Goal: Information Seeking & Learning: Learn about a topic

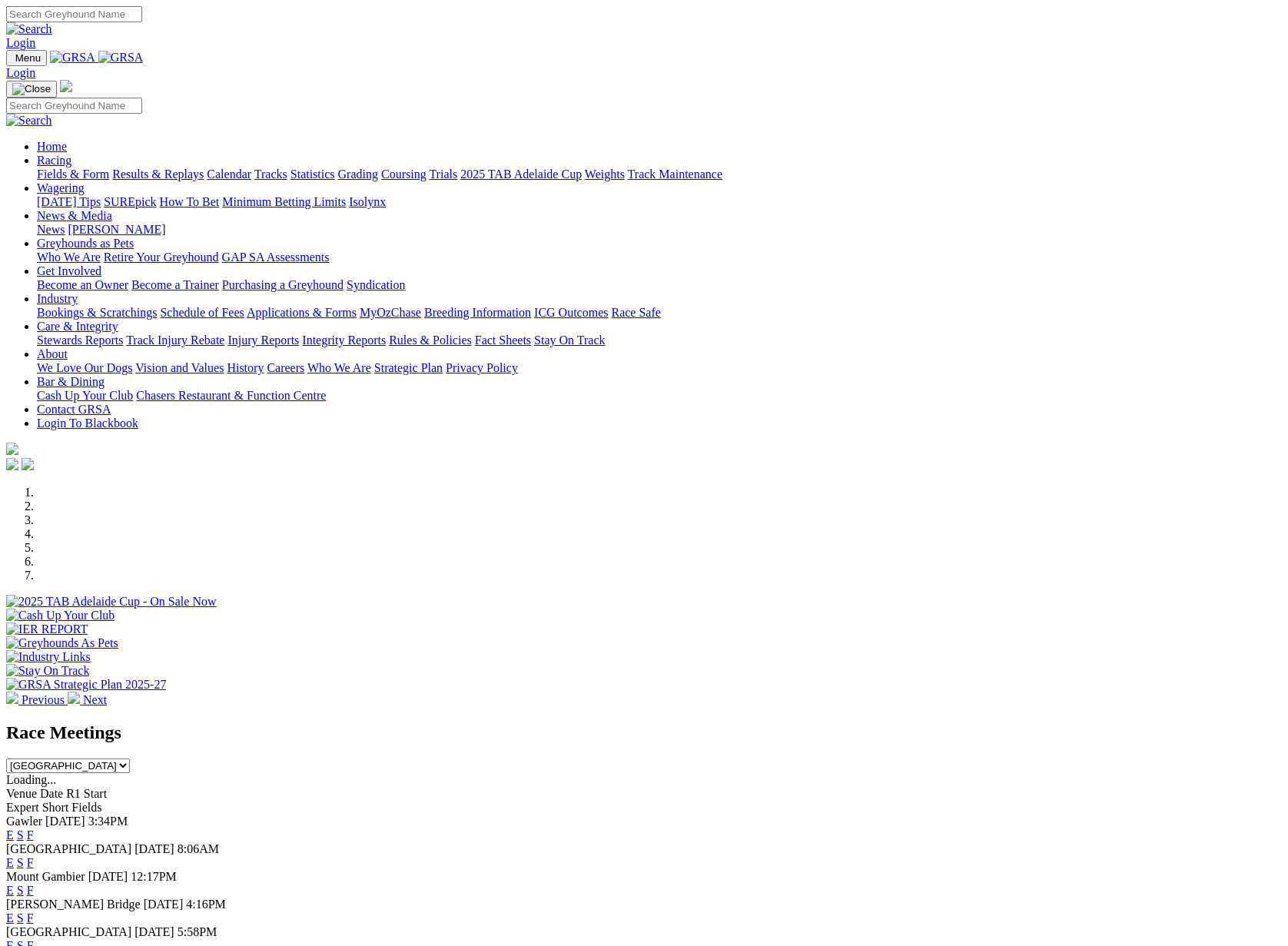
click at [203, 167] on link "Results & Replays" at bounding box center [158, 174] width 92 height 13
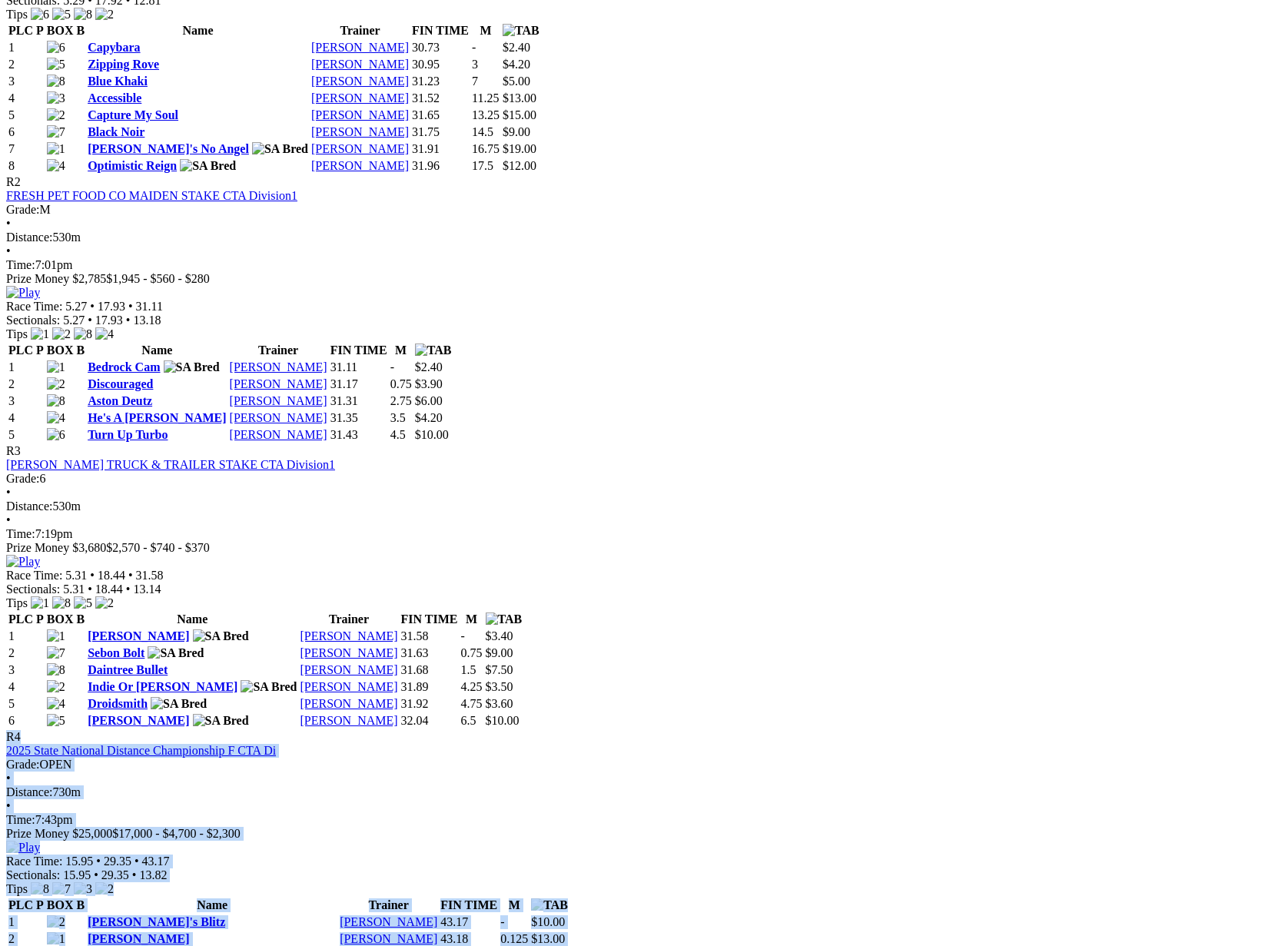
scroll to position [1011, 0]
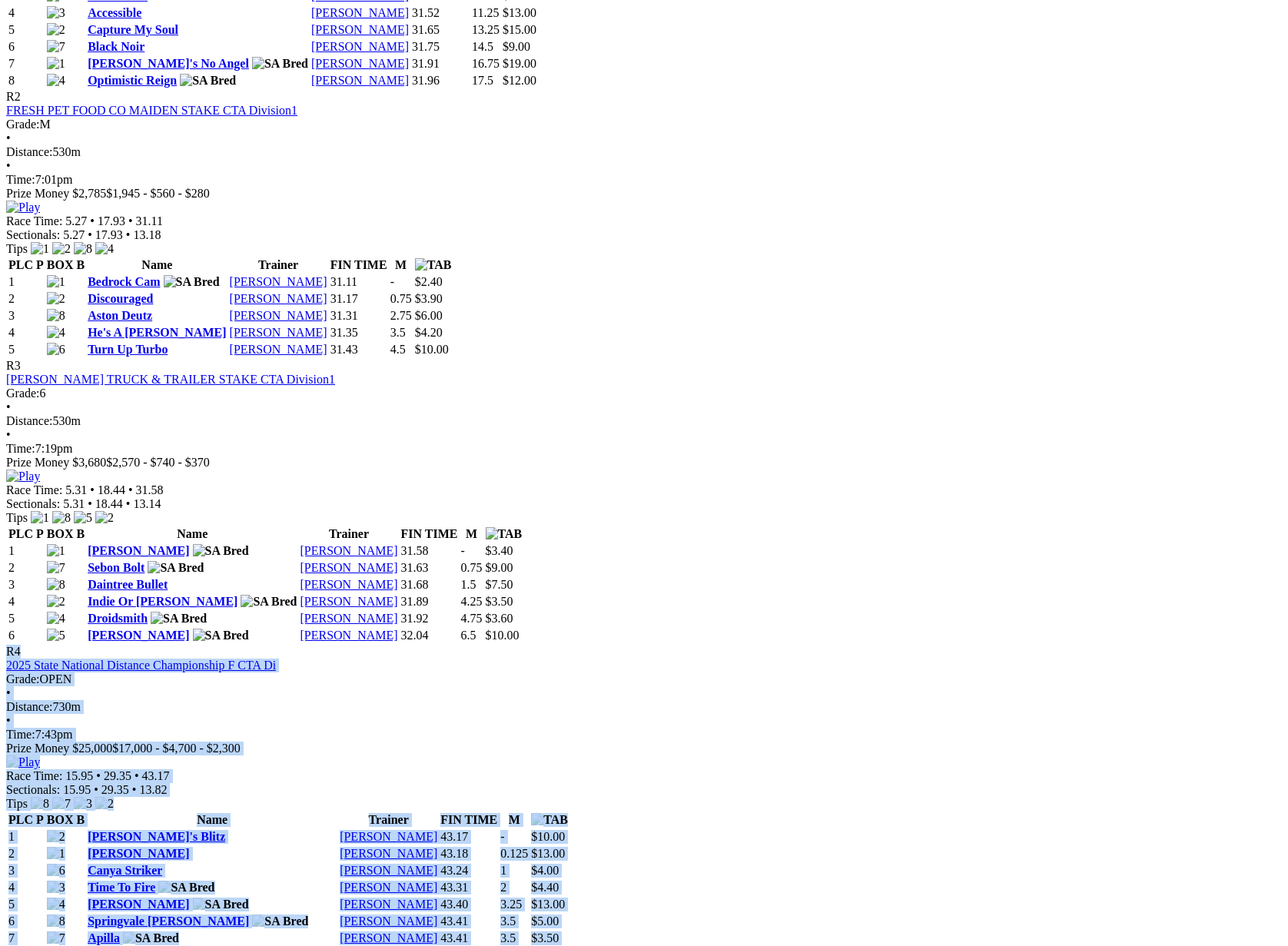
drag, startPoint x: 663, startPoint y: 156, endPoint x: 520, endPoint y: 731, distance: 592.5
copy div "R4 2025 State National Distance Championship F CTA Di Grade: OPEN • Distance: 7…"
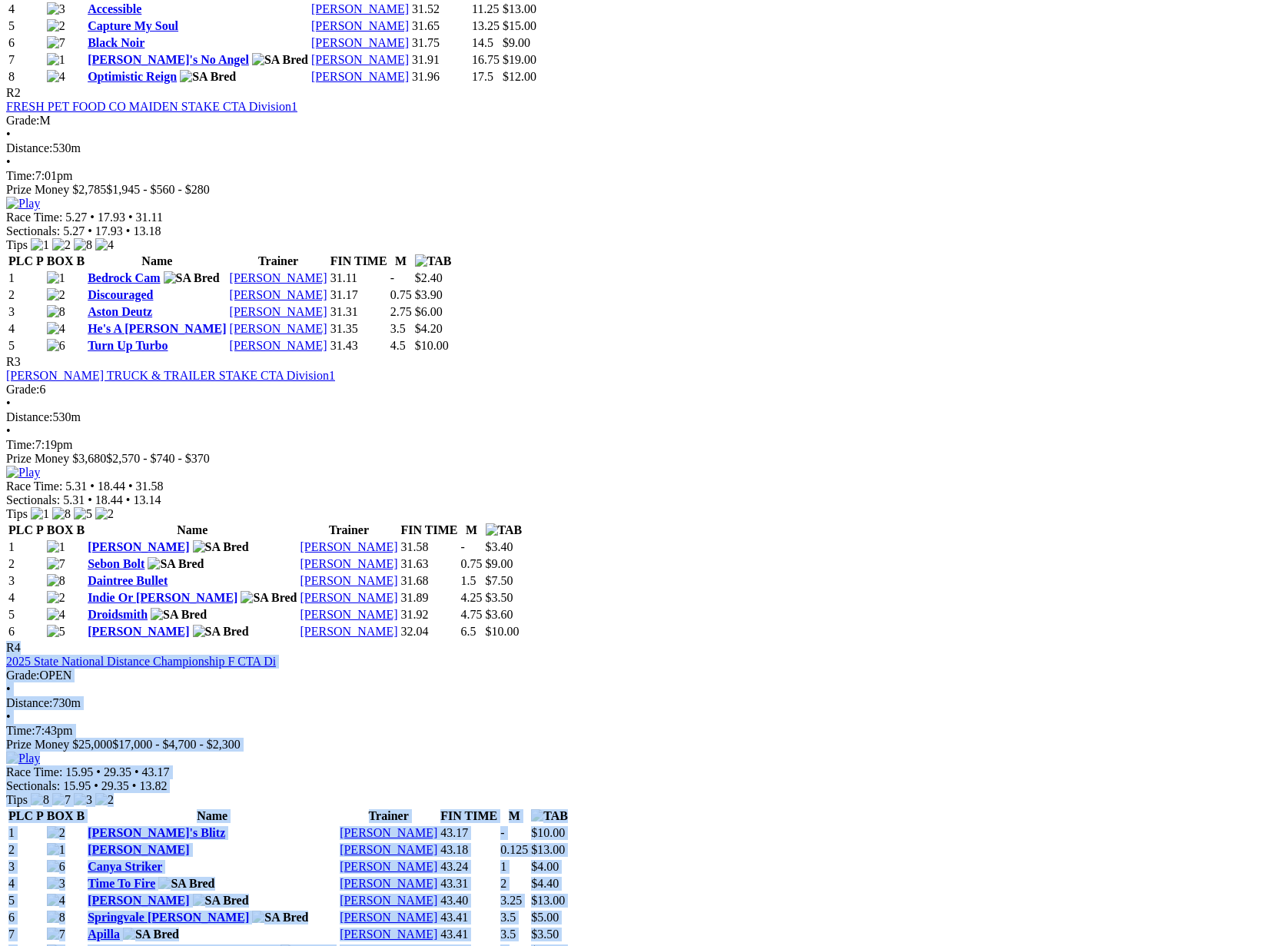
copy div "R4 2025 State National Distance Championship F CTA Di Grade: OPEN • Distance: 7…"
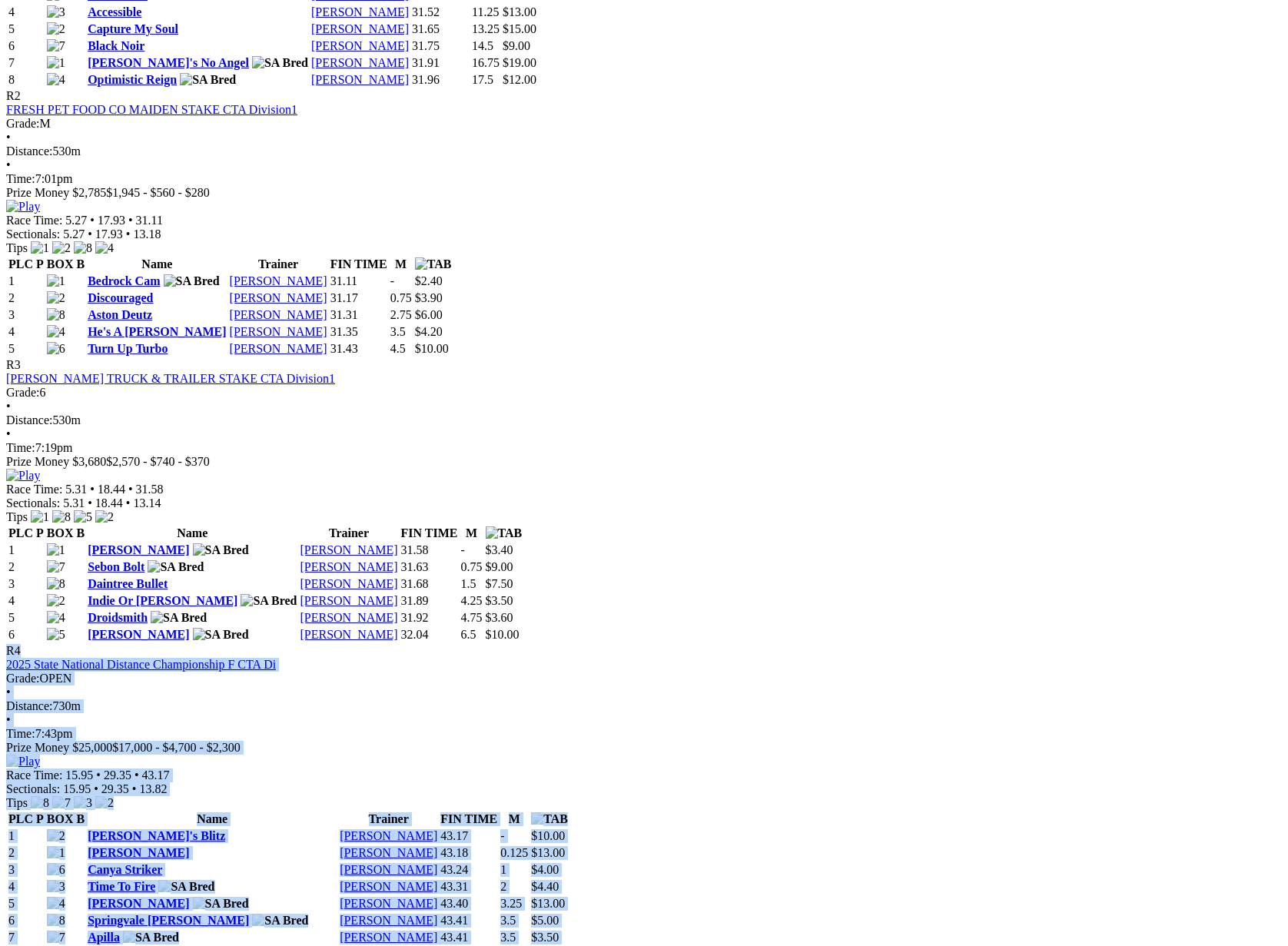
scroll to position [1002, 0]
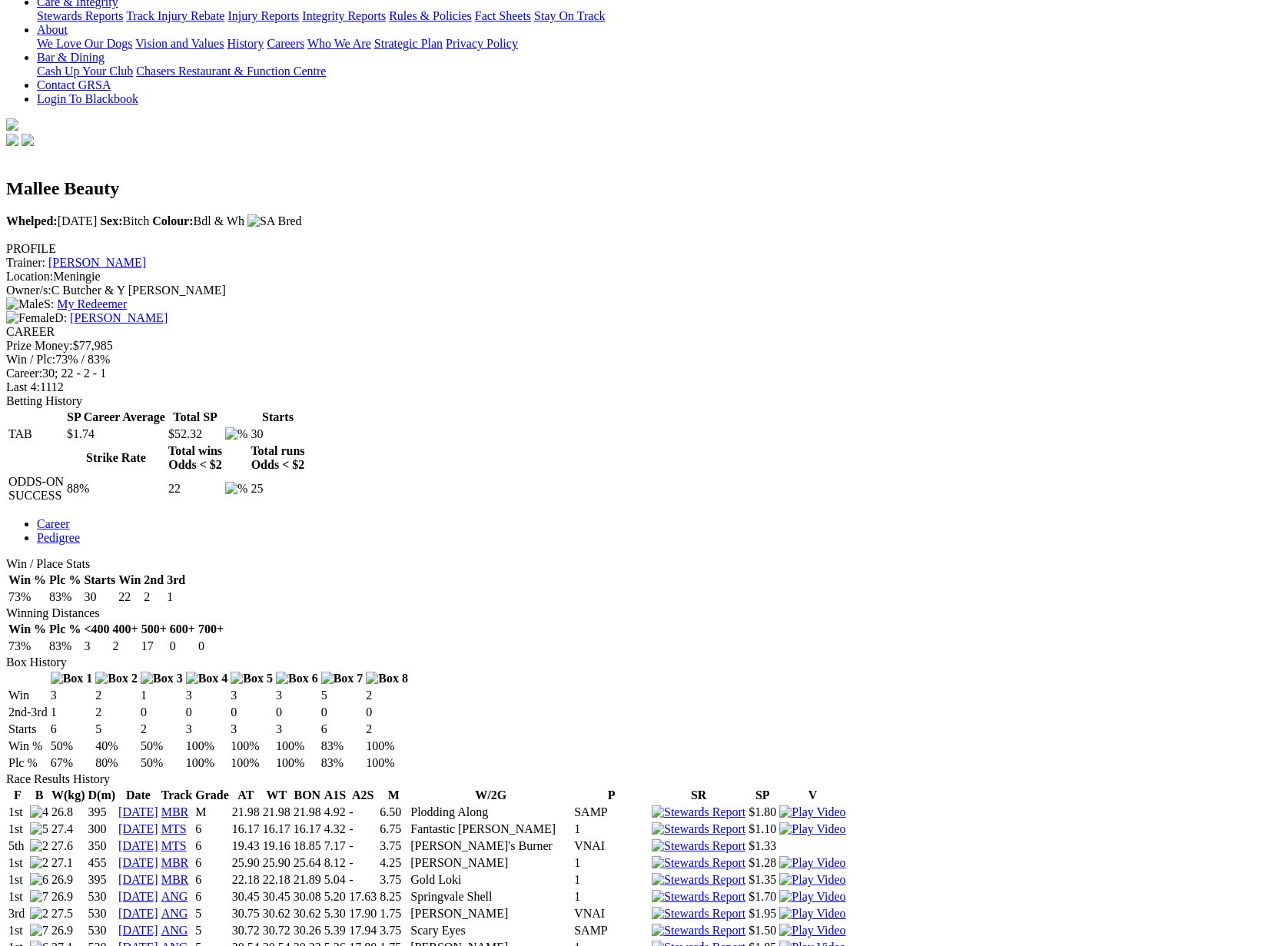
scroll to position [353, 0]
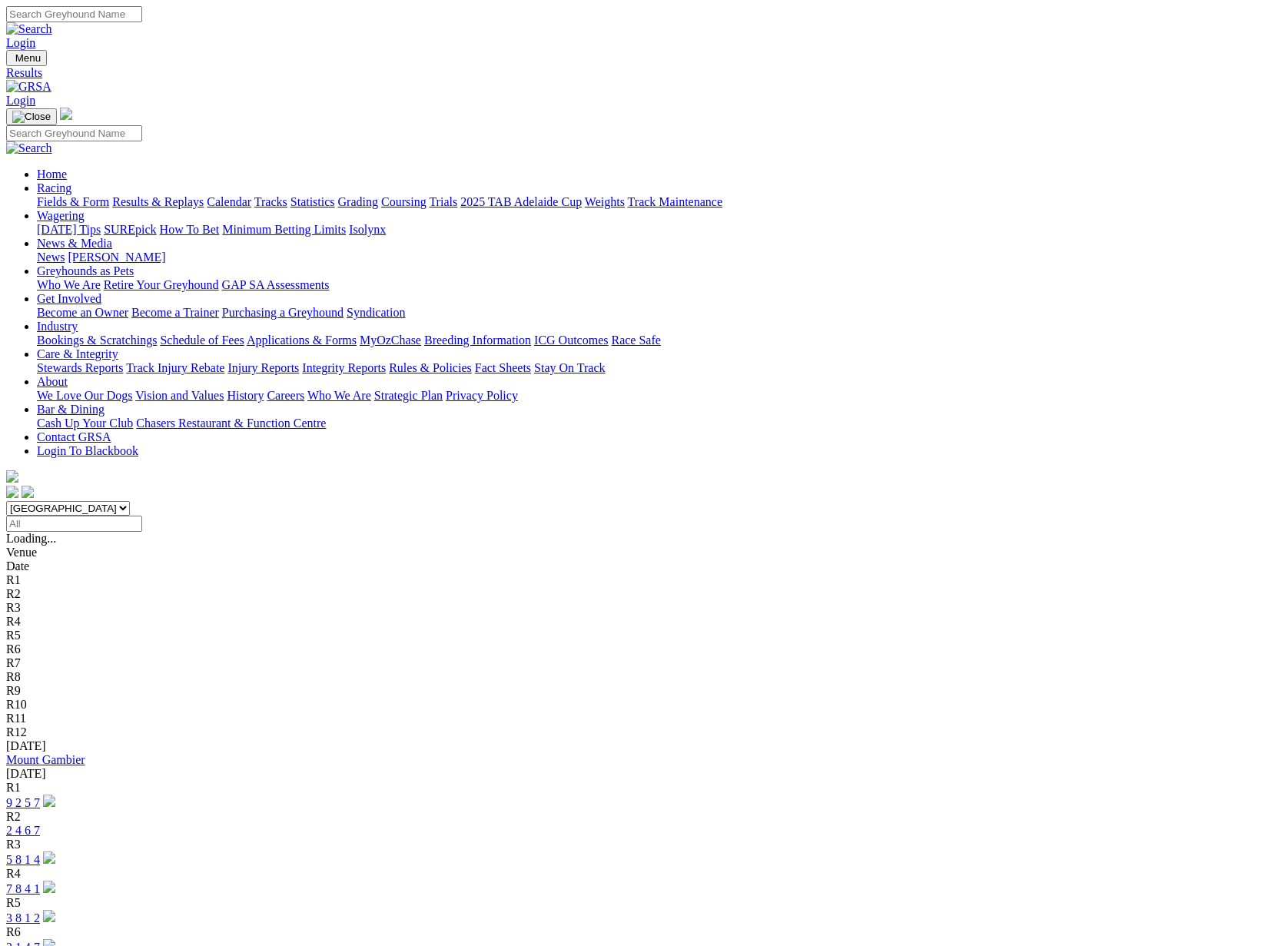
click at [60, 195] on link "Fields & Form" at bounding box center [73, 202] width 72 height 13
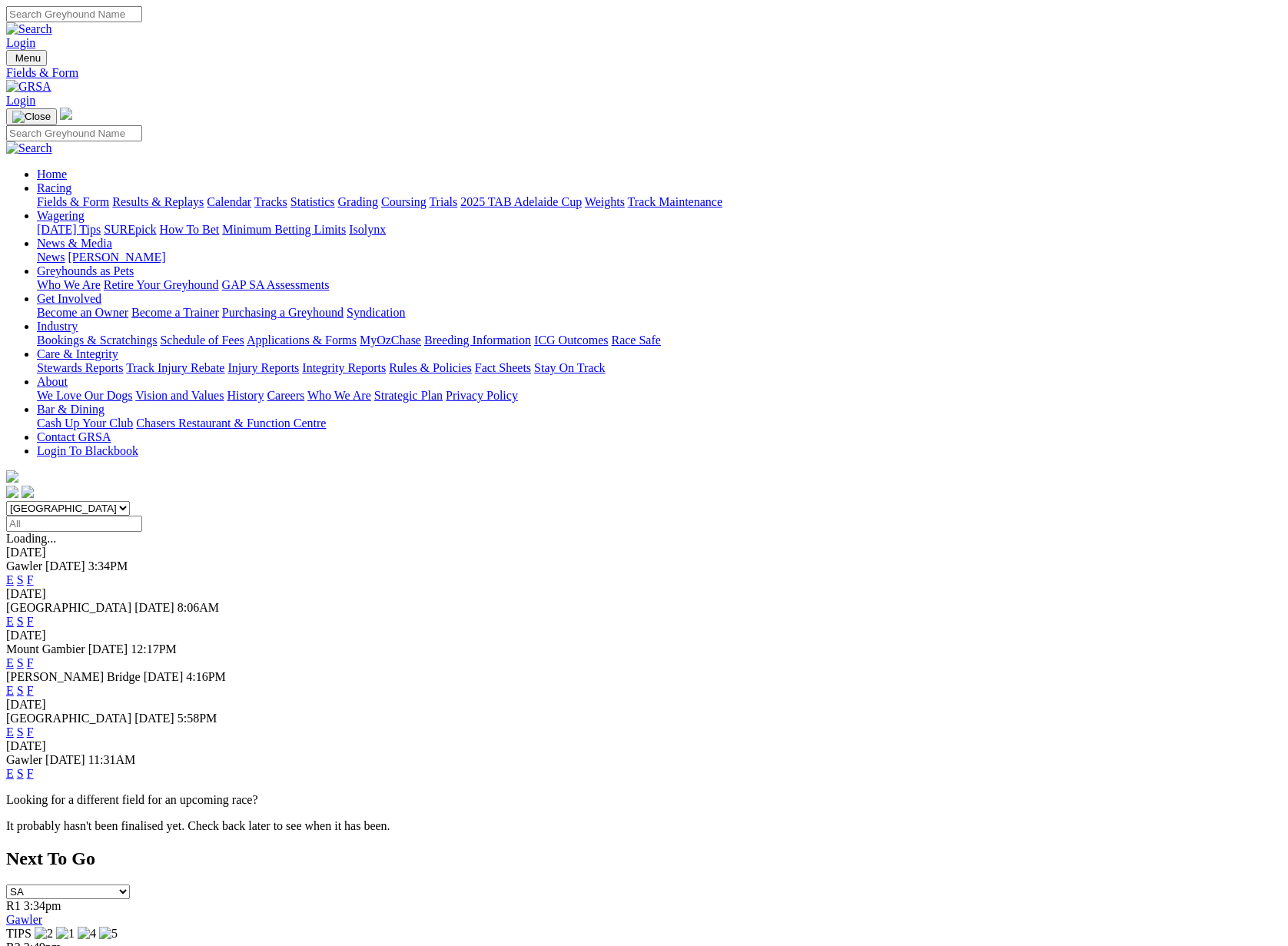
click at [34, 574] on link "F" at bounding box center [31, 580] width 7 height 13
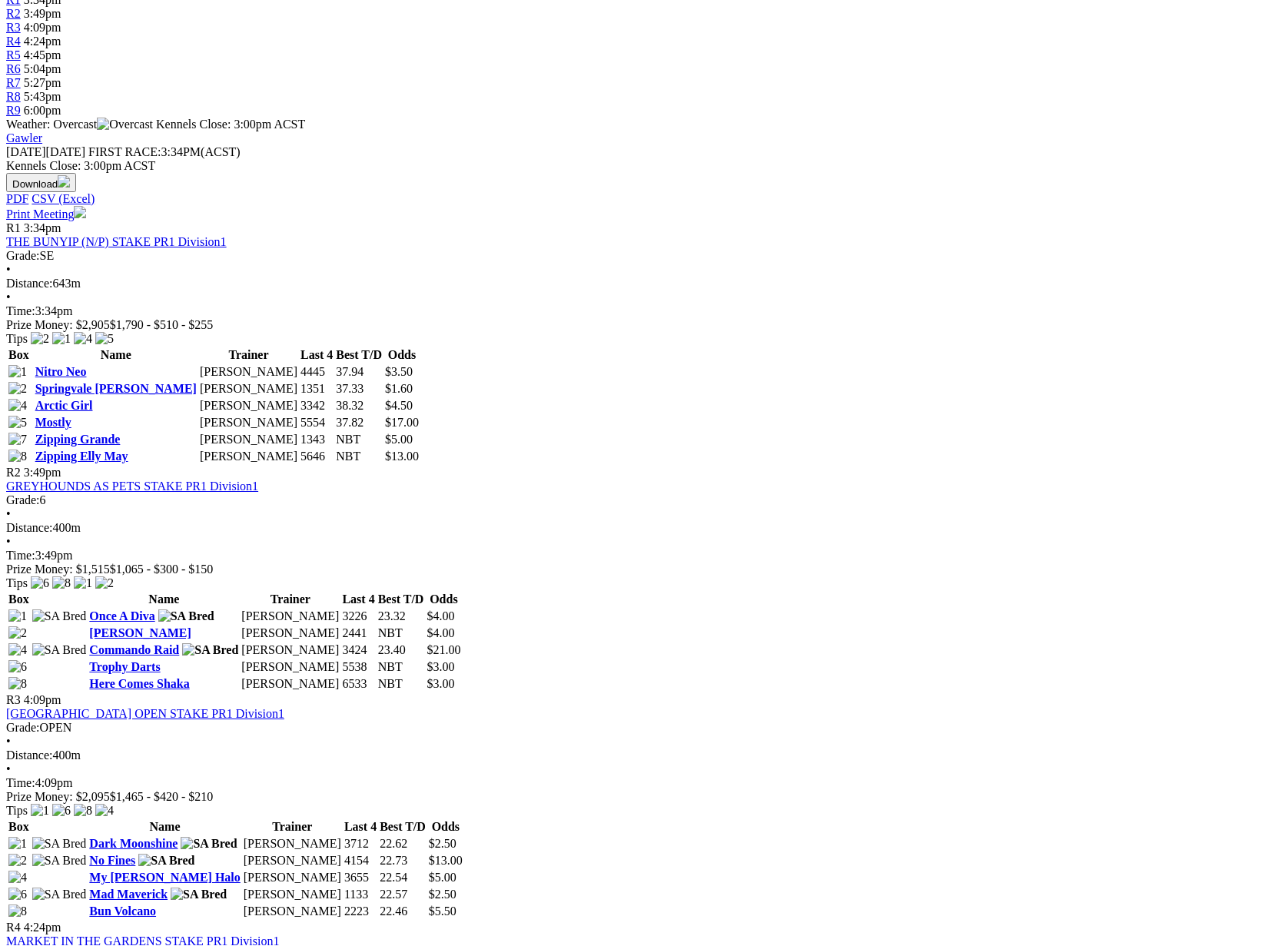
scroll to position [554, 0]
